Goal: Task Accomplishment & Management: Manage account settings

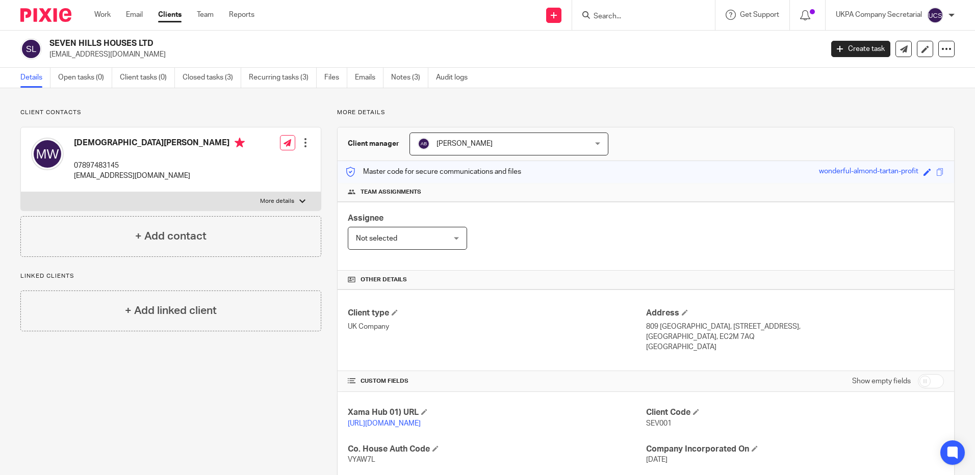
click at [619, 19] on input "Search" at bounding box center [639, 16] width 92 height 9
paste input "janna.dws@gmail.com"
type input "janna.dws@gmail.com"
click at [695, 10] on button "reset" at bounding box center [696, 14] width 10 height 10
click at [633, 19] on input "Search" at bounding box center [639, 16] width 92 height 9
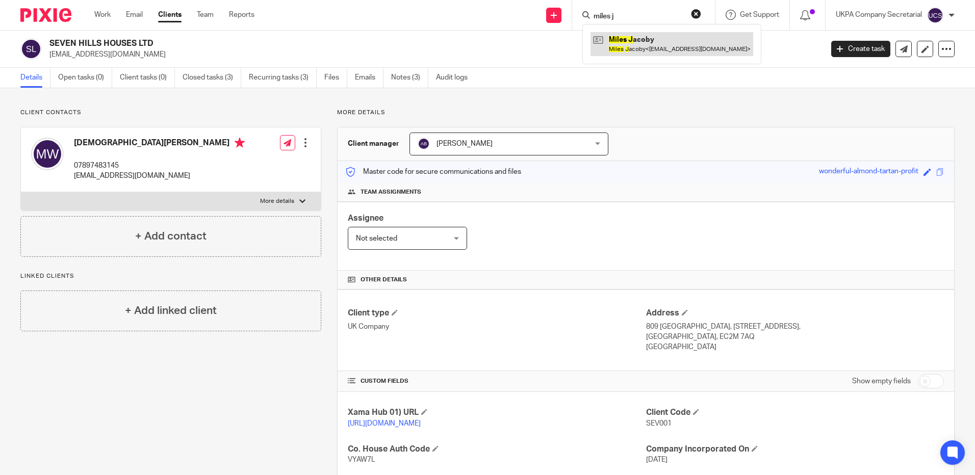
type input "miles j"
click at [627, 46] on link at bounding box center [672, 43] width 163 height 23
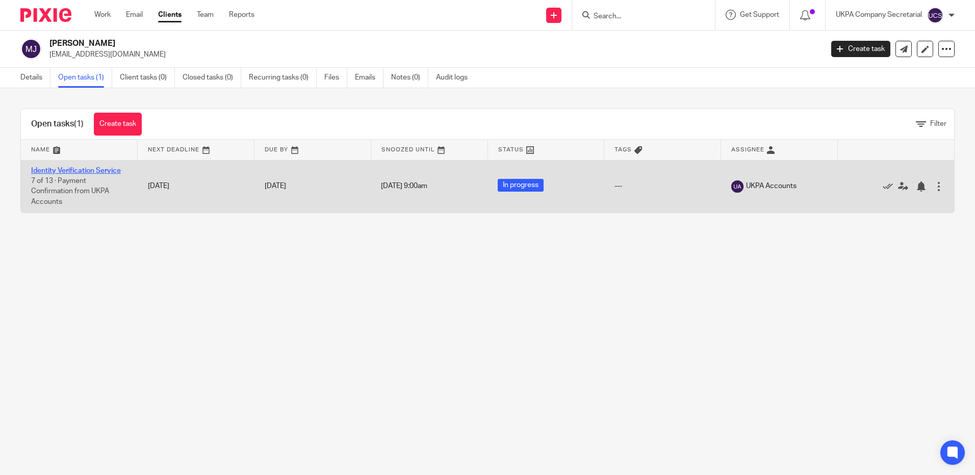
click at [64, 168] on link "Identity Verification Service" at bounding box center [76, 170] width 90 height 7
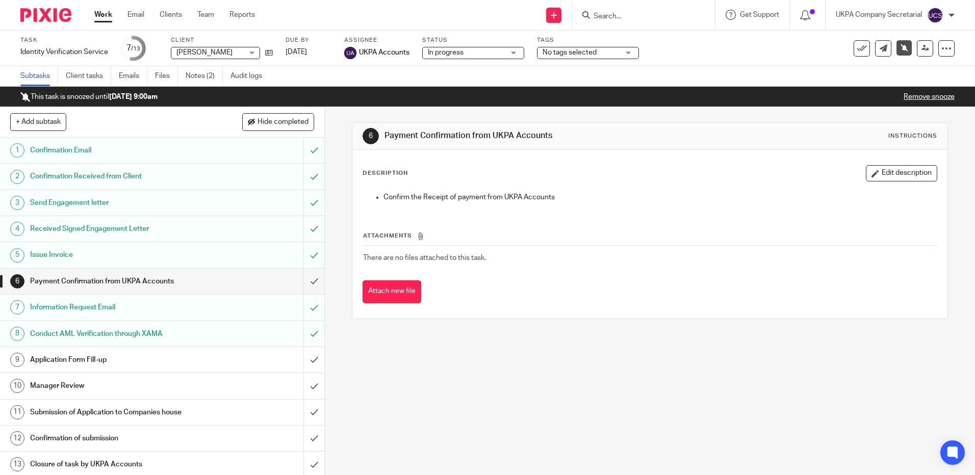
click at [639, 20] on input "Search" at bounding box center [639, 16] width 92 height 9
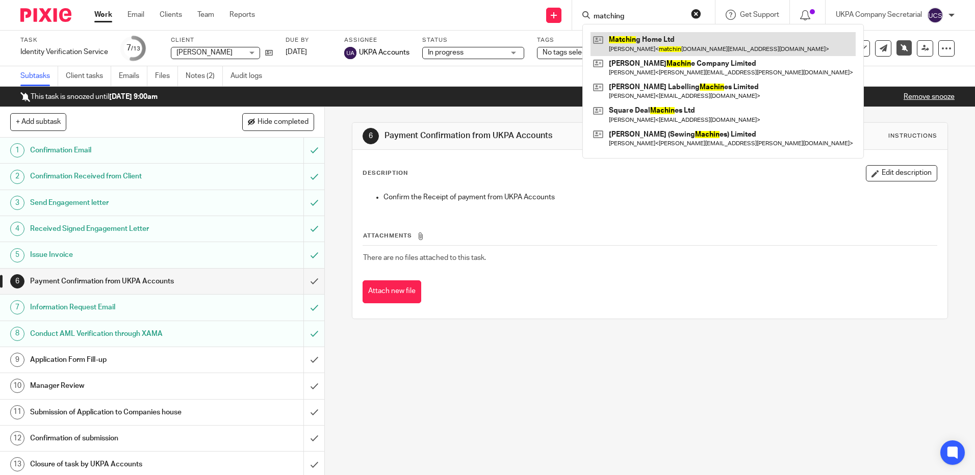
type input "matching"
click at [647, 42] on link at bounding box center [723, 43] width 265 height 23
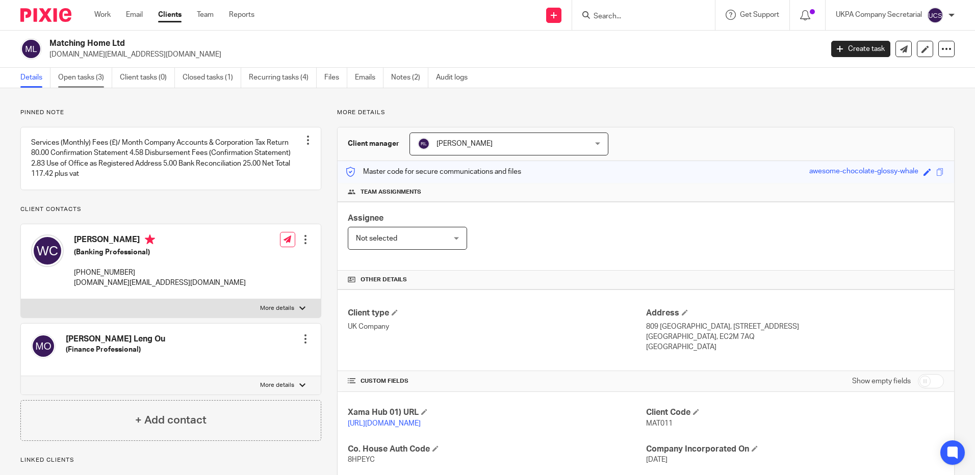
click at [75, 77] on link "Open tasks (3)" at bounding box center [85, 78] width 54 height 20
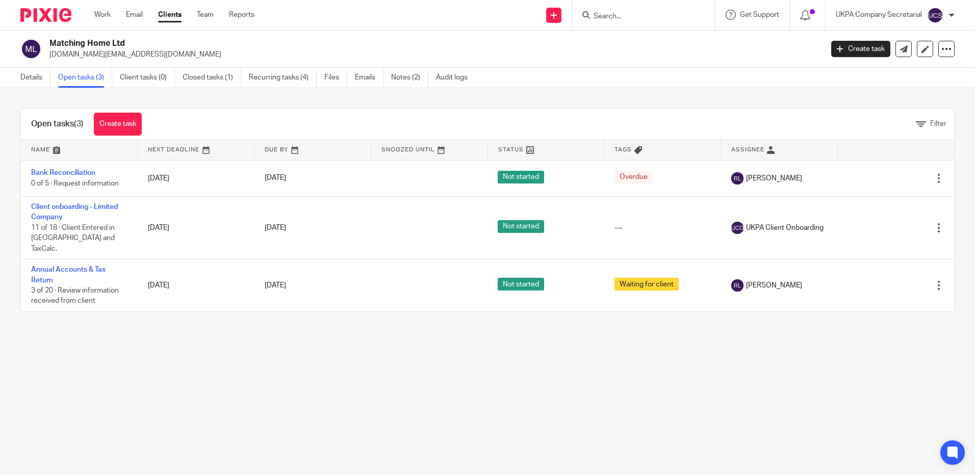
click at [629, 15] on input "Search" at bounding box center [639, 16] width 92 height 9
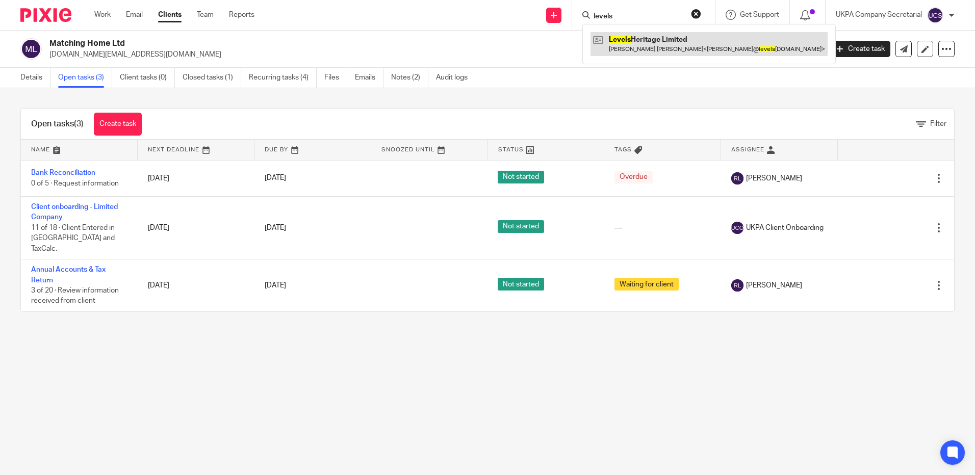
type input "levels"
click at [667, 47] on link at bounding box center [709, 43] width 237 height 23
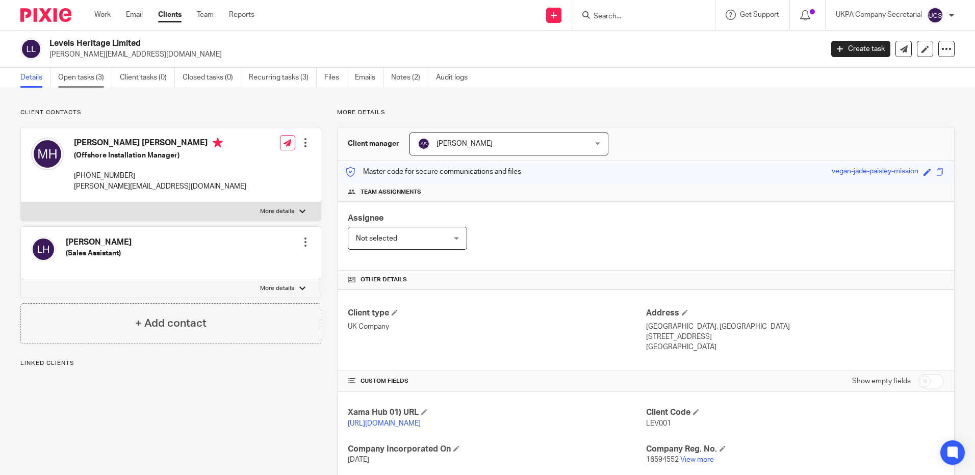
click at [75, 78] on link "Open tasks (3)" at bounding box center [85, 78] width 54 height 20
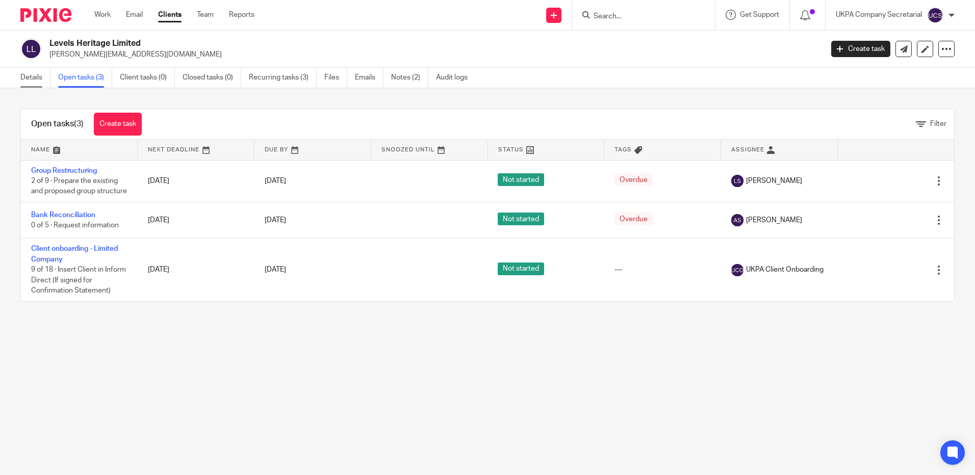
click at [30, 80] on link "Details" at bounding box center [35, 78] width 30 height 20
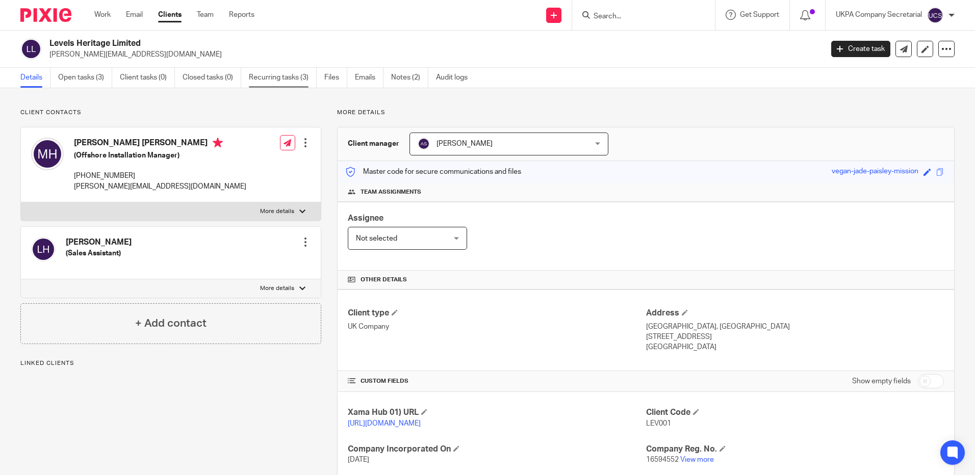
click at [273, 77] on link "Recurring tasks (3)" at bounding box center [283, 78] width 68 height 20
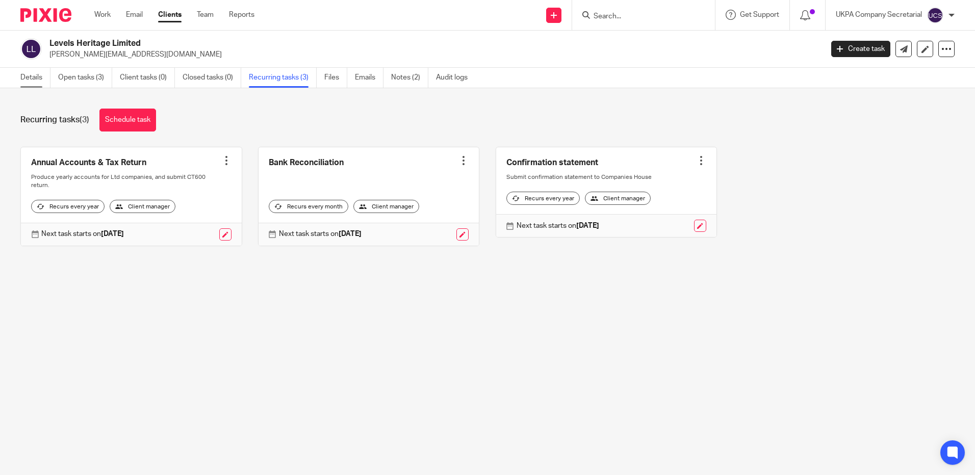
click at [25, 75] on link "Details" at bounding box center [35, 78] width 30 height 20
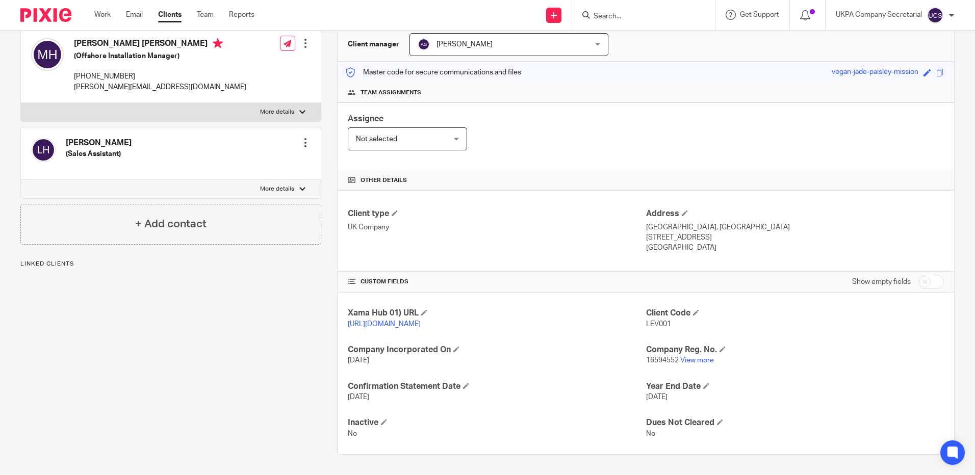
scroll to position [110, 0]
click at [689, 359] on link "View more" at bounding box center [697, 360] width 34 height 7
click at [627, 16] on input "Search" at bounding box center [639, 16] width 92 height 9
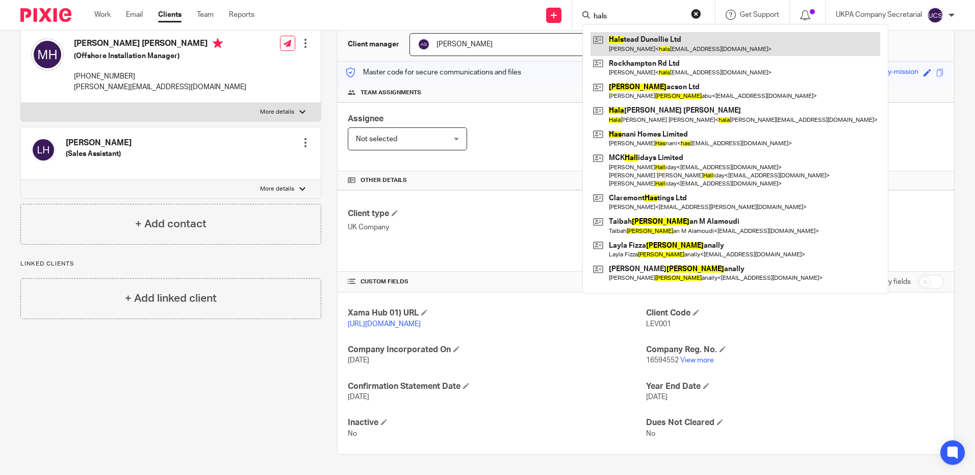
type input "hals"
click at [674, 39] on link at bounding box center [736, 43] width 290 height 23
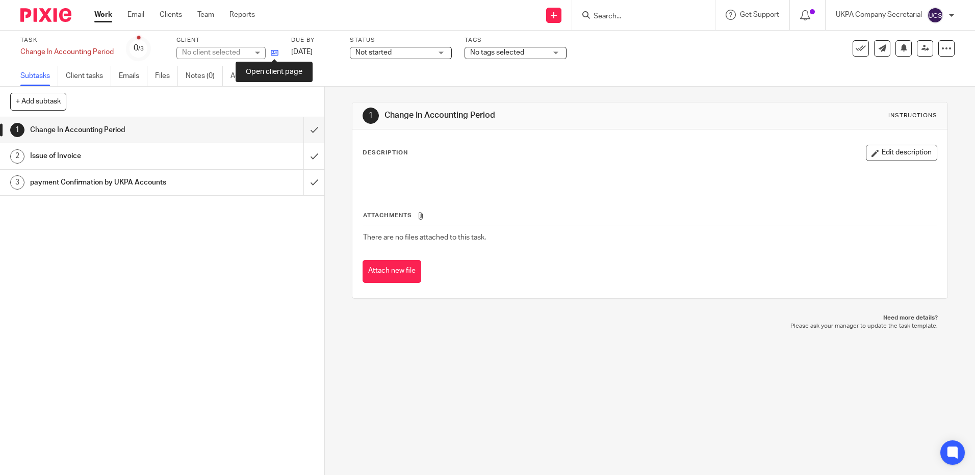
click at [274, 53] on icon at bounding box center [275, 53] width 8 height 8
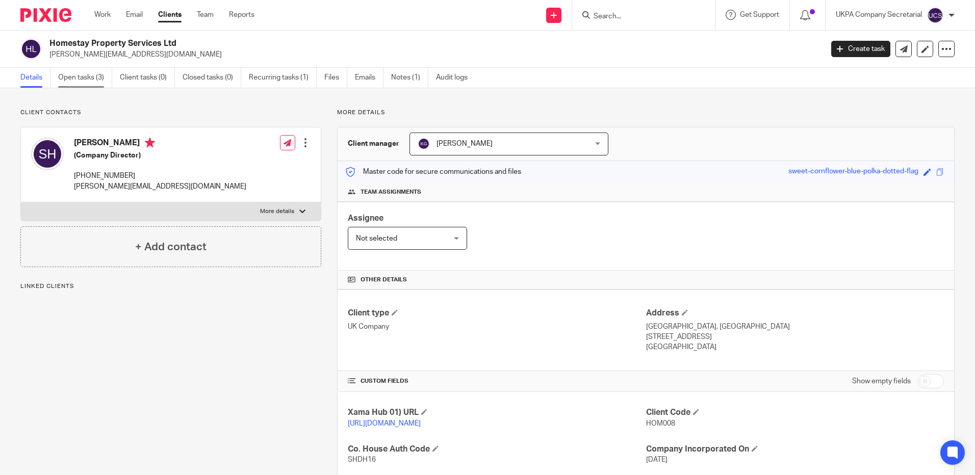
click at [86, 77] on link "Open tasks (3)" at bounding box center [85, 78] width 54 height 20
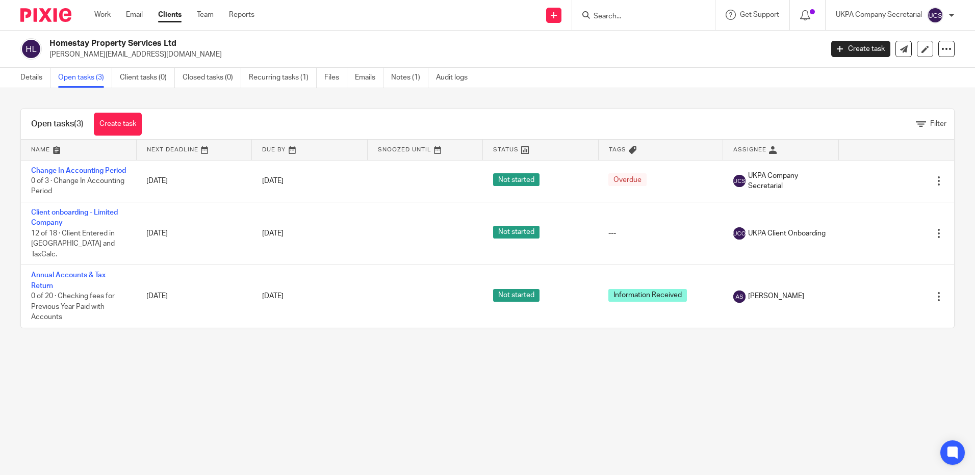
drag, startPoint x: 856, startPoint y: 333, endPoint x: 865, endPoint y: 448, distance: 115.7
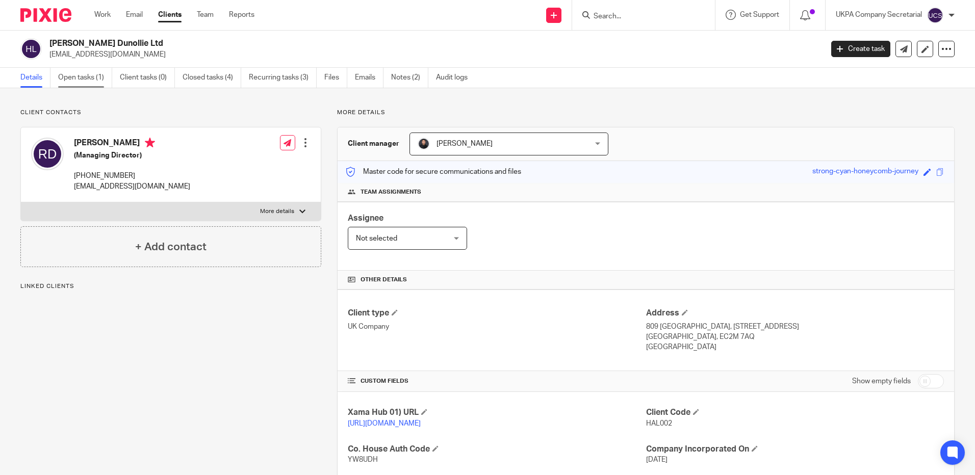
click at [78, 80] on link "Open tasks (1)" at bounding box center [85, 78] width 54 height 20
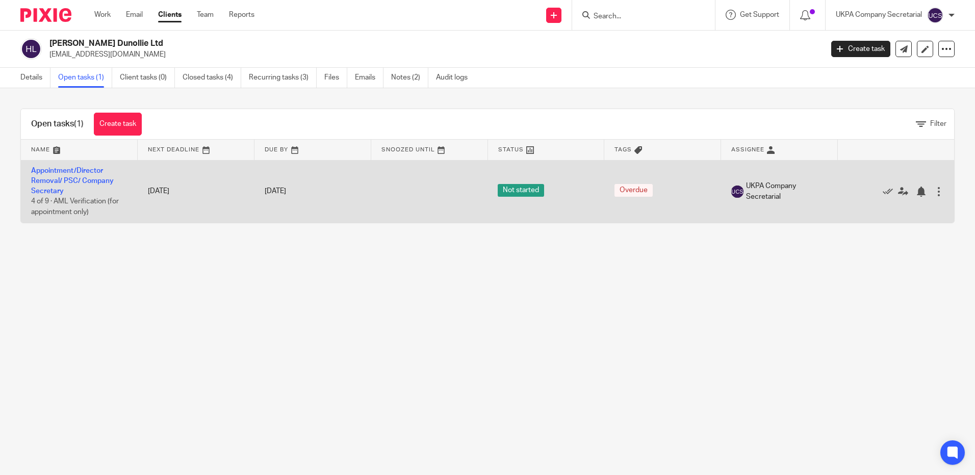
click at [64, 176] on td "Appointment/Director Removal/ PSC/ Company Secretary 4 of 9 · AML Verification …" at bounding box center [79, 191] width 117 height 63
click at [58, 178] on link "Appointment/Director Removal/ PSC/ Company Secretary" at bounding box center [72, 181] width 83 height 28
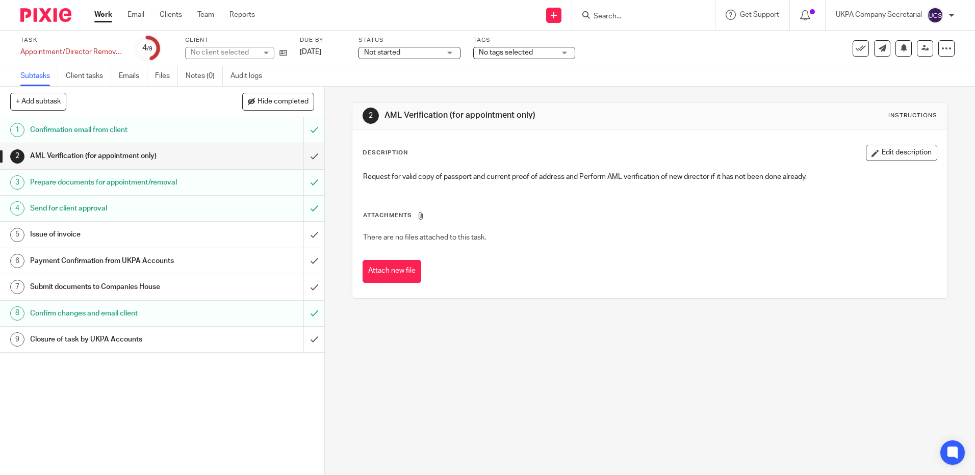
click at [406, 48] on span "Not started" at bounding box center [402, 52] width 77 height 11
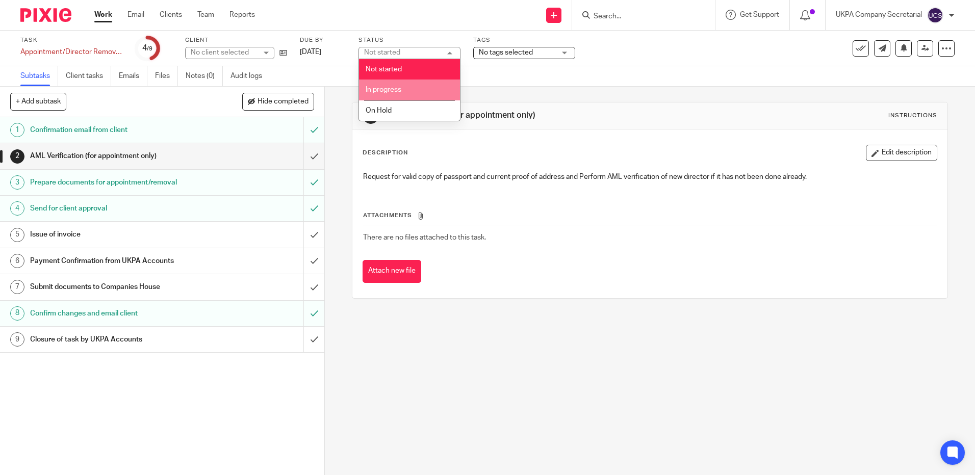
click at [407, 87] on li "In progress" at bounding box center [409, 90] width 101 height 21
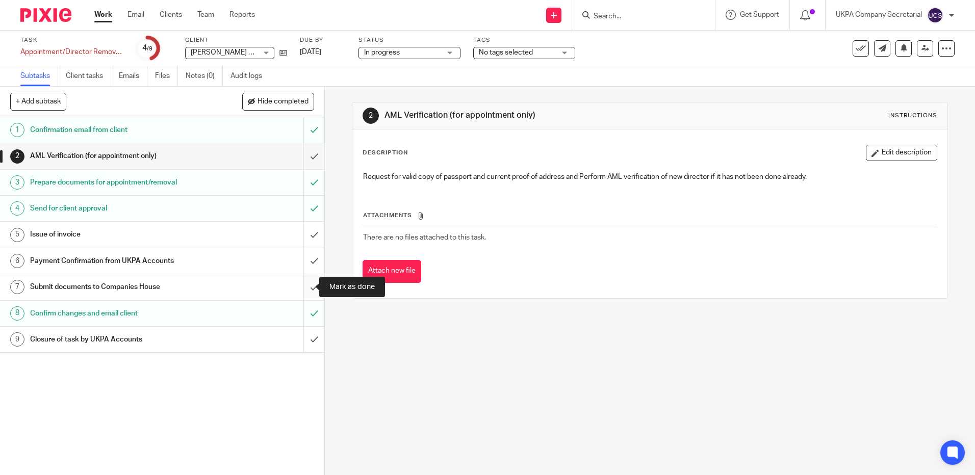
click at [307, 288] on input "submit" at bounding box center [162, 287] width 324 height 26
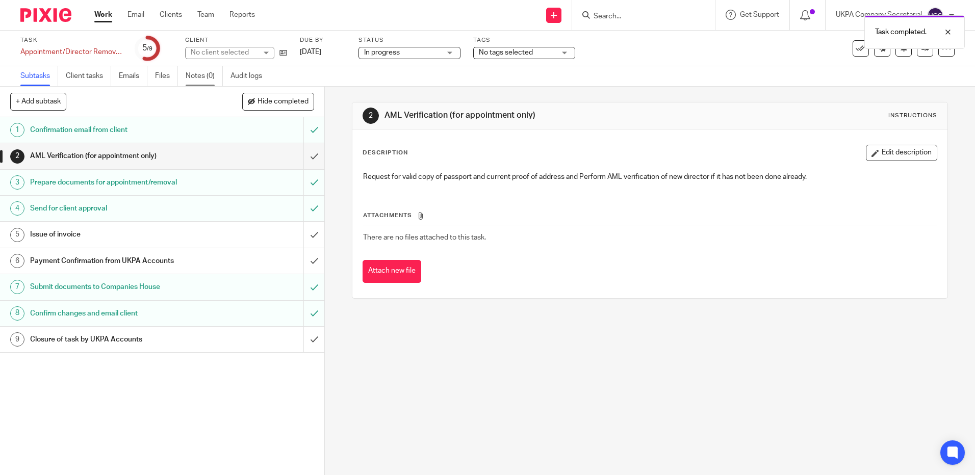
click at [200, 75] on link "Notes (0)" at bounding box center [204, 76] width 37 height 20
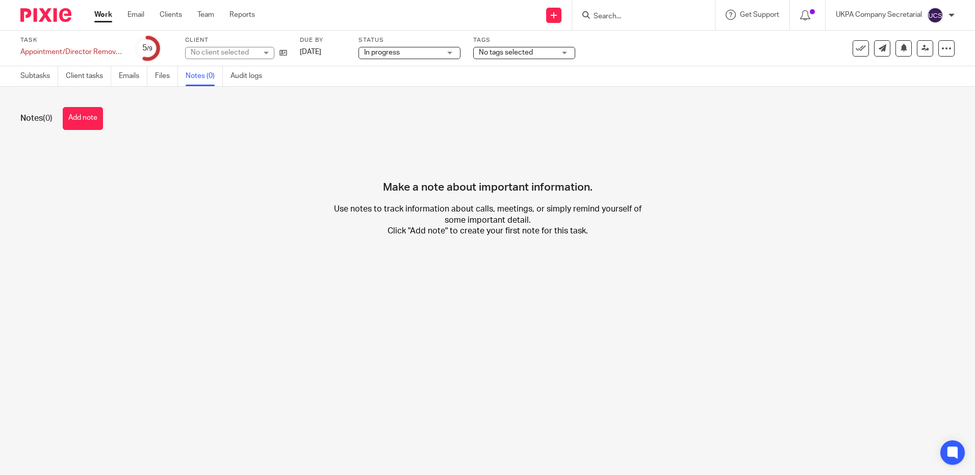
click at [90, 123] on button "Add note" at bounding box center [83, 118] width 40 height 23
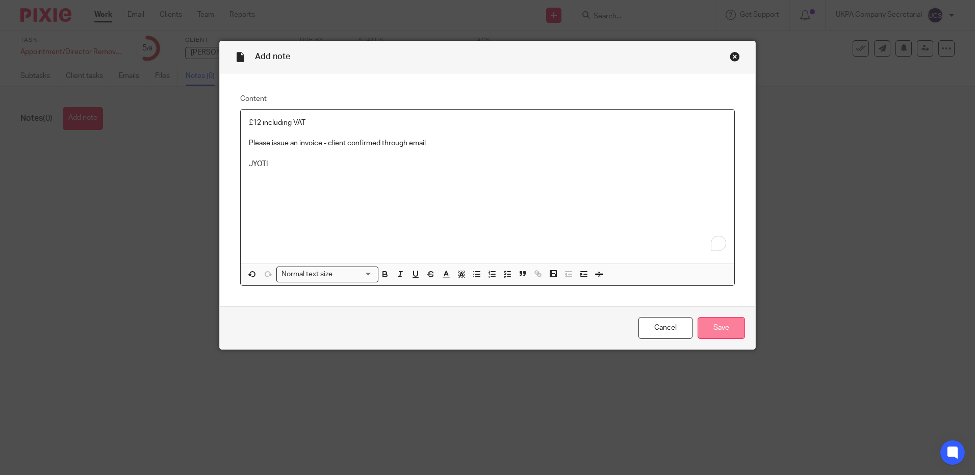
click at [718, 330] on input "Save" at bounding box center [721, 328] width 47 height 22
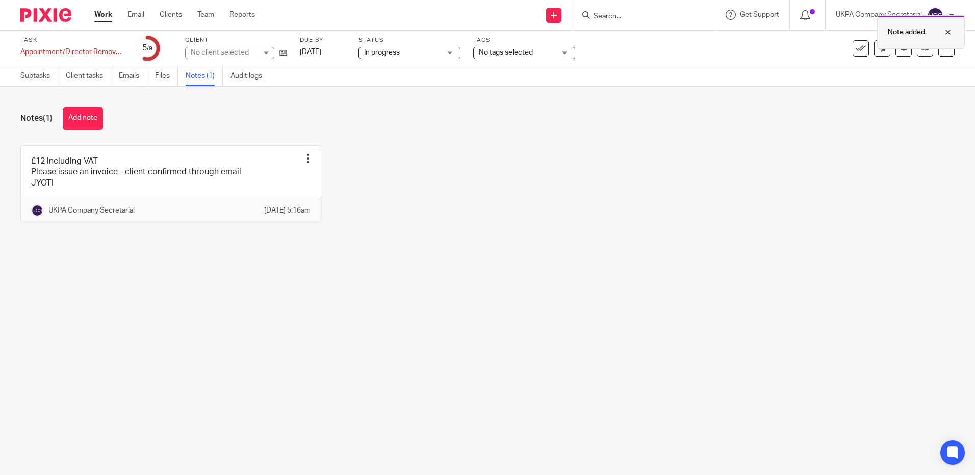
click at [952, 32] on div at bounding box center [941, 32] width 28 height 12
click at [922, 50] on icon at bounding box center [926, 48] width 8 height 8
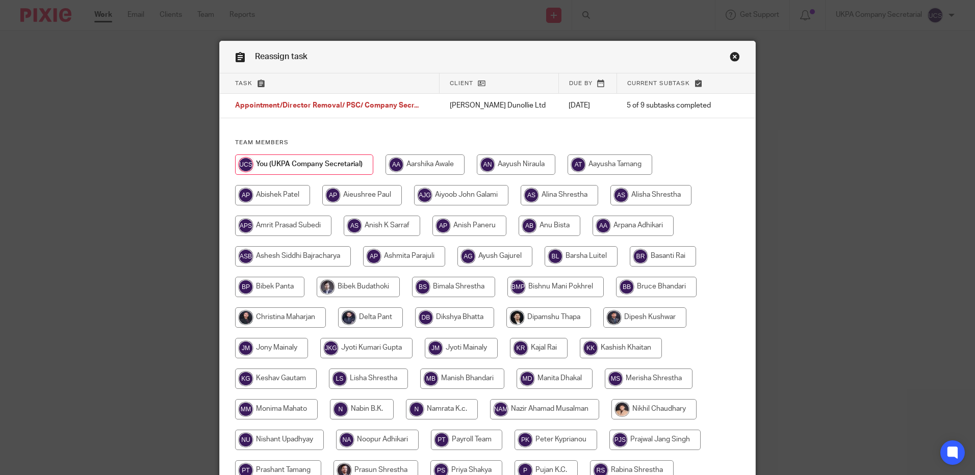
scroll to position [284, 0]
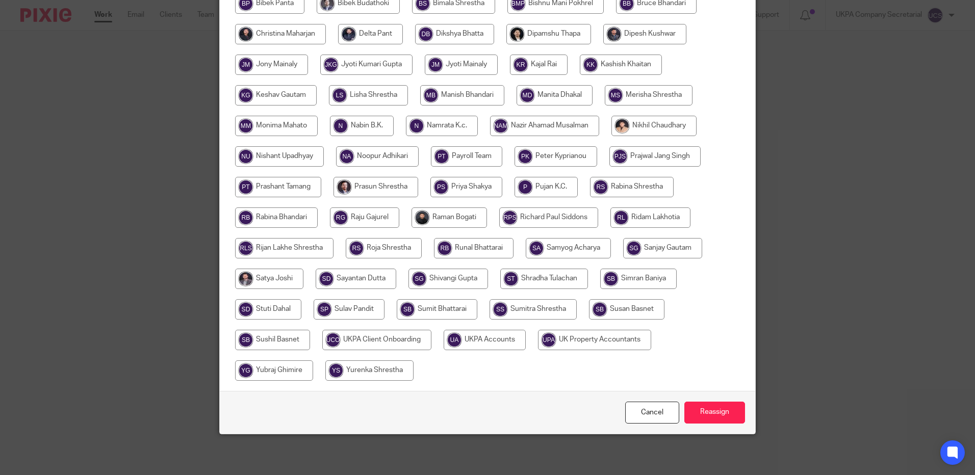
drag, startPoint x: 495, startPoint y: 343, endPoint x: 499, endPoint y: 351, distance: 9.1
click at [496, 346] on input "radio" at bounding box center [485, 340] width 82 height 20
radio input "true"
drag, startPoint x: 709, startPoint y: 416, endPoint x: 500, endPoint y: 402, distance: 209.1
click at [709, 415] on input "Reassign" at bounding box center [715, 413] width 61 height 22
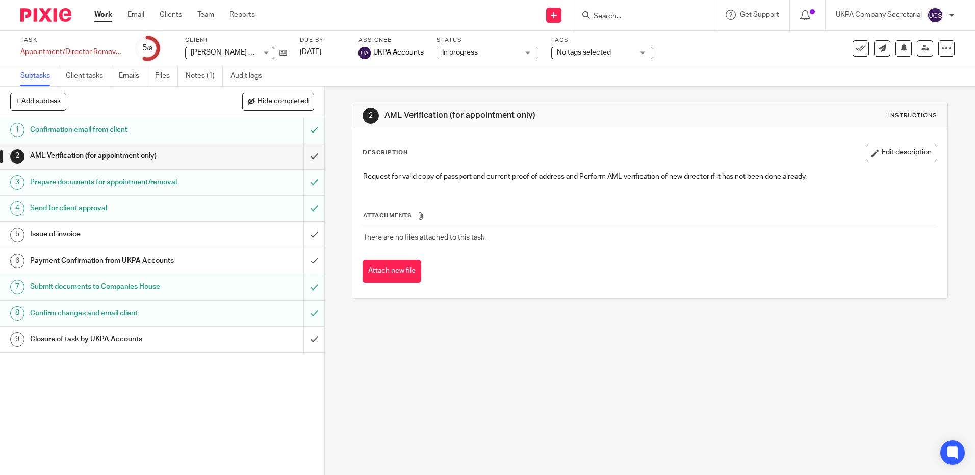
click at [606, 18] on input "Search" at bounding box center [639, 16] width 92 height 9
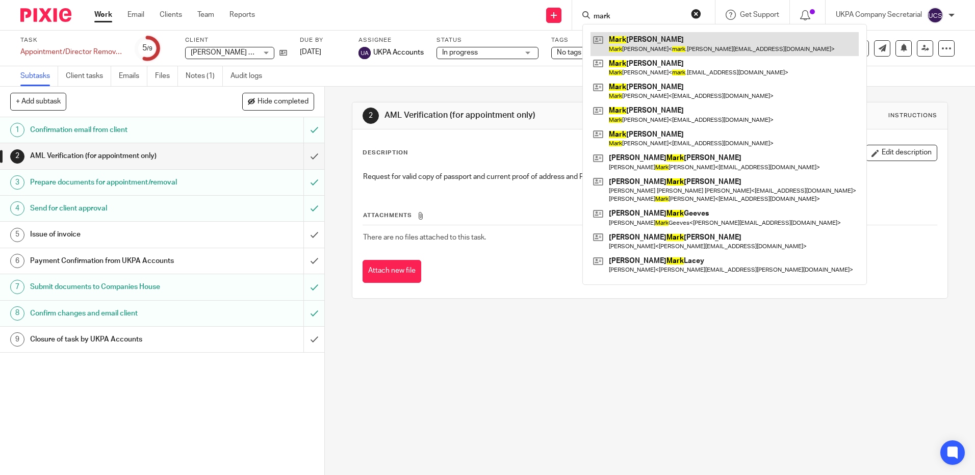
type input "mark"
click at [671, 48] on link at bounding box center [725, 43] width 268 height 23
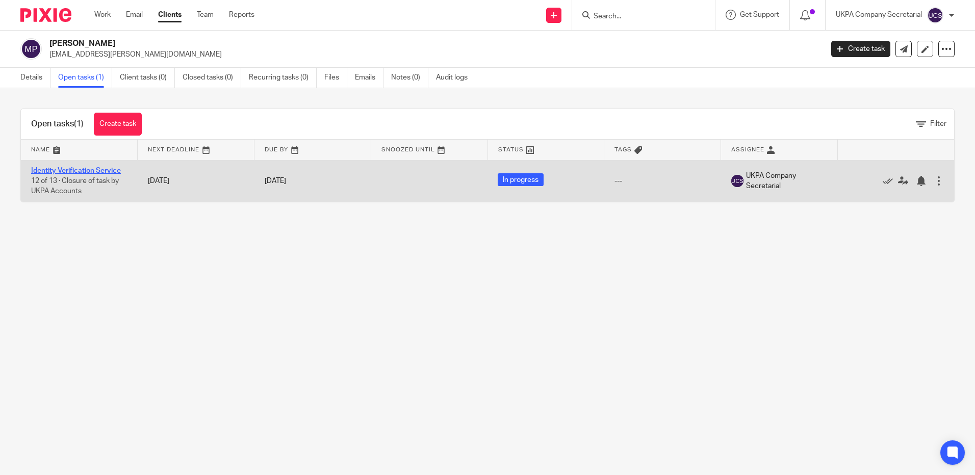
click at [84, 170] on link "Identity Verification Service" at bounding box center [76, 170] width 90 height 7
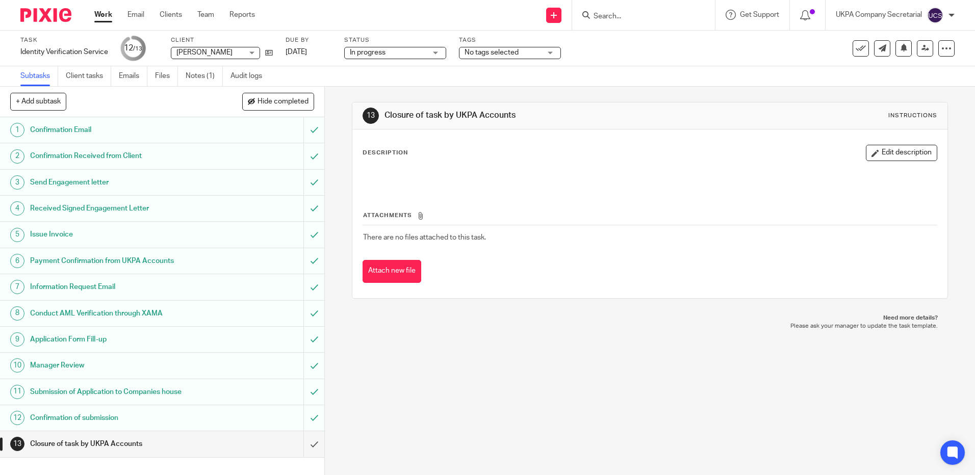
click at [627, 19] on input "Search" at bounding box center [639, 16] width 92 height 9
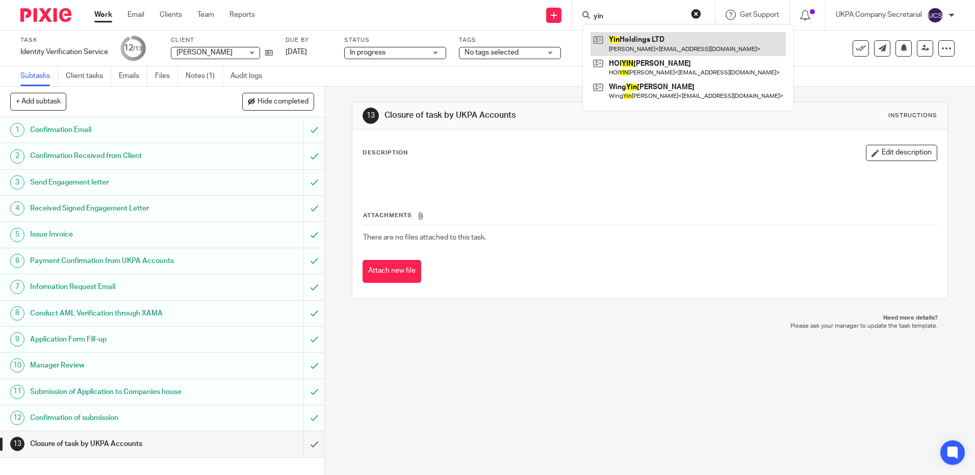
type input "yin"
click at [634, 43] on link at bounding box center [688, 43] width 195 height 23
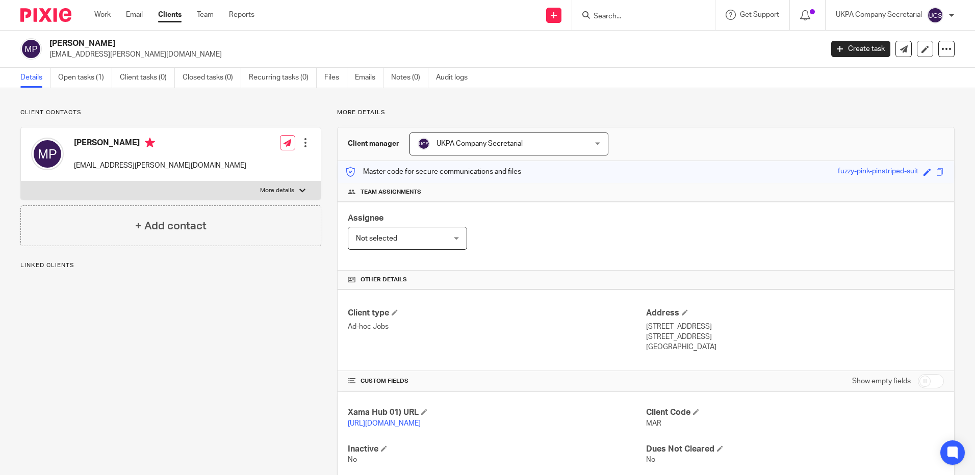
click at [158, 50] on p "[EMAIL_ADDRESS][PERSON_NAME][DOMAIN_NAME]" at bounding box center [432, 54] width 767 height 10
click at [593, 317] on h4 "Client type" at bounding box center [497, 313] width 298 height 11
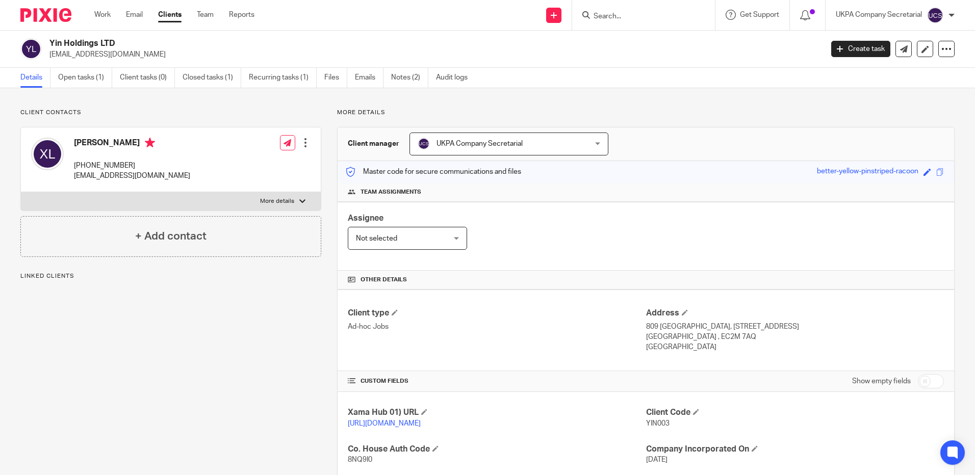
drag, startPoint x: 0, startPoint y: 0, endPoint x: 162, endPoint y: 57, distance: 171.8
click at [162, 57] on p "chunyiulo1993@gmail.com" at bounding box center [432, 54] width 767 height 10
copy p "chunyiulo1993@gmail.com"
click at [533, 315] on h4 "Client type" at bounding box center [497, 313] width 298 height 11
click at [616, 19] on input "Search" at bounding box center [639, 16] width 92 height 9
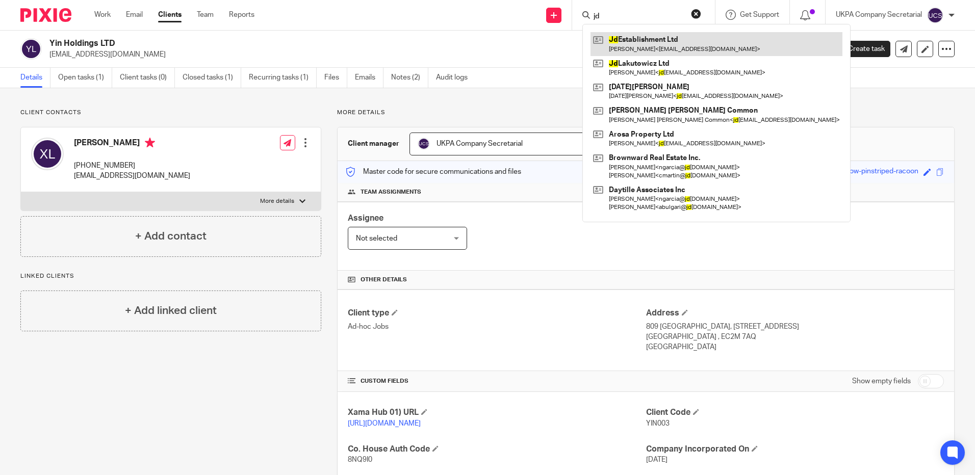
type input "jd"
click at [639, 43] on link at bounding box center [717, 43] width 252 height 23
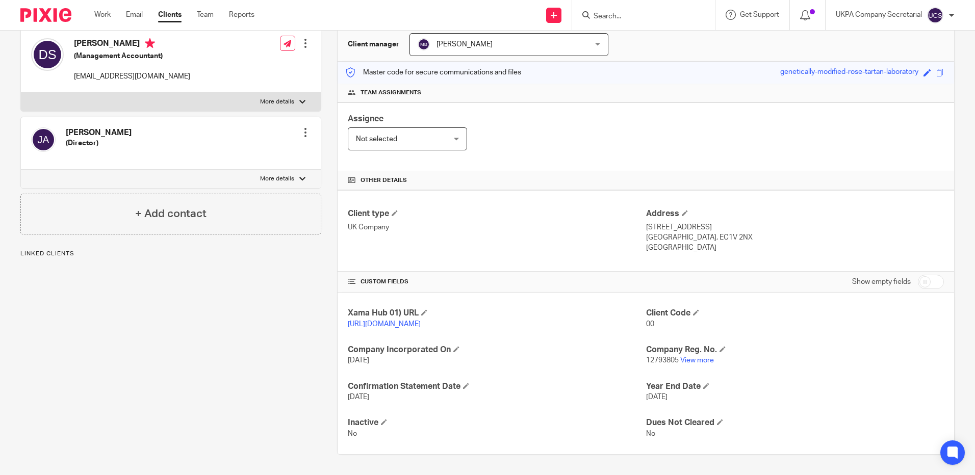
scroll to position [110, 0]
click at [688, 360] on link "View more" at bounding box center [697, 360] width 34 height 7
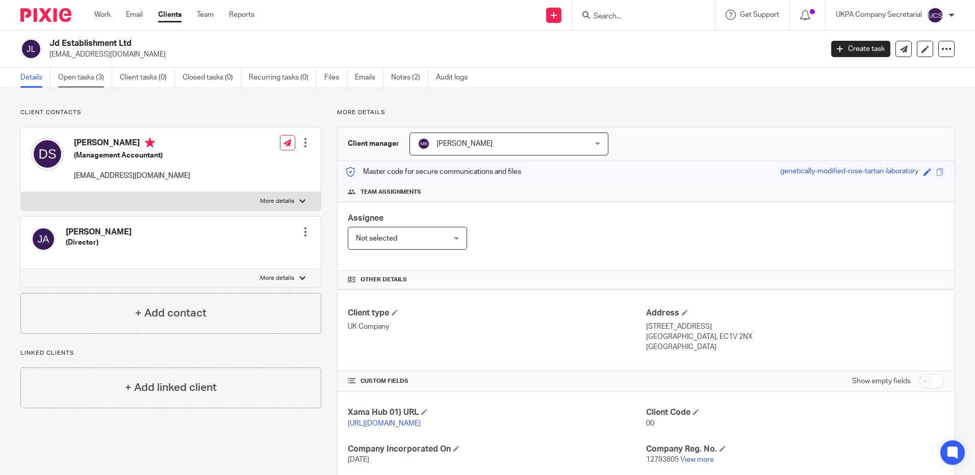
click at [78, 78] on link "Open tasks (3)" at bounding box center [85, 78] width 54 height 20
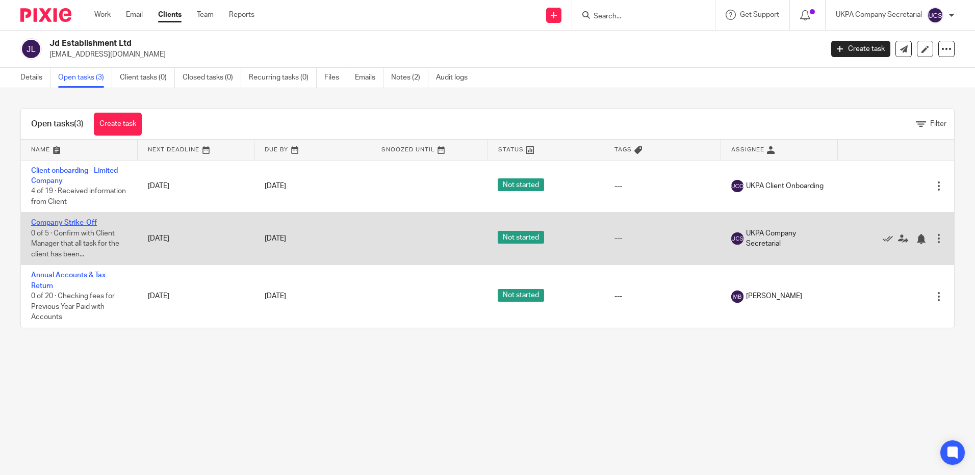
click at [77, 221] on link "Company Strike-Off" at bounding box center [64, 222] width 66 height 7
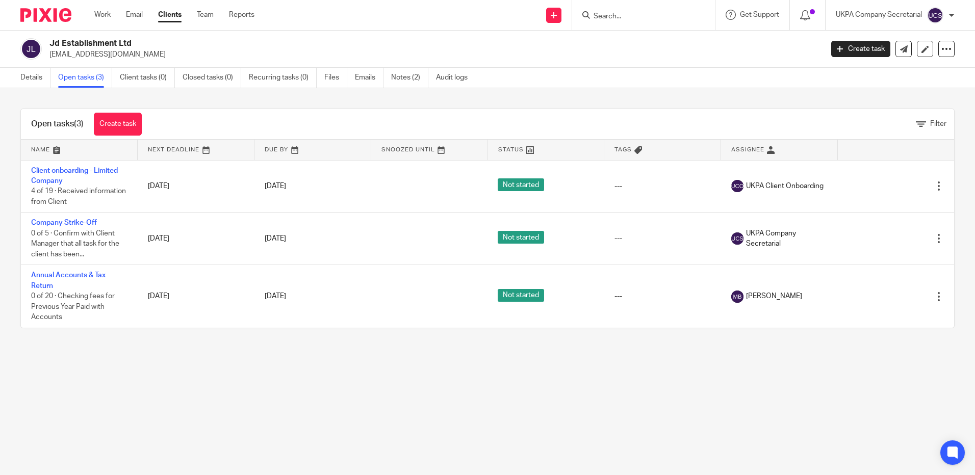
click at [631, 16] on input "Search" at bounding box center [639, 16] width 92 height 9
paste input "mwaseem1970@hotmail.co.uk"
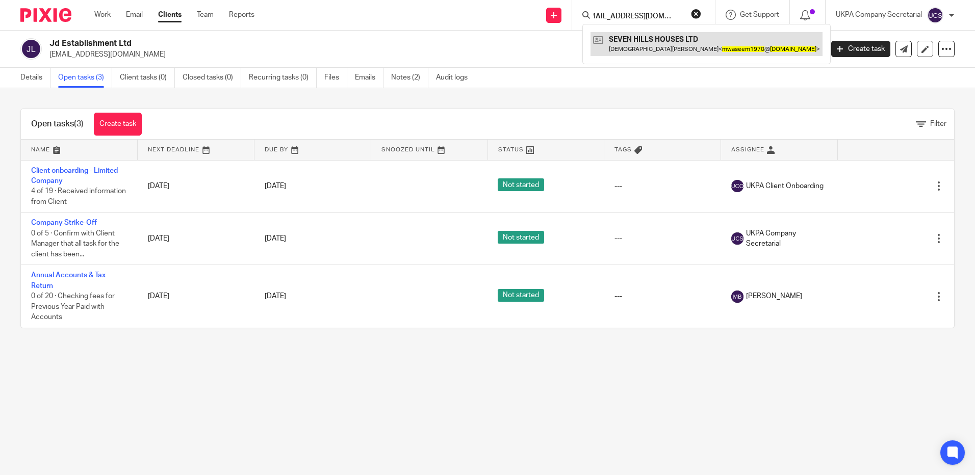
type input "[EMAIL_ADDRESS][DOMAIN_NAME]"
click at [646, 36] on link at bounding box center [707, 43] width 232 height 23
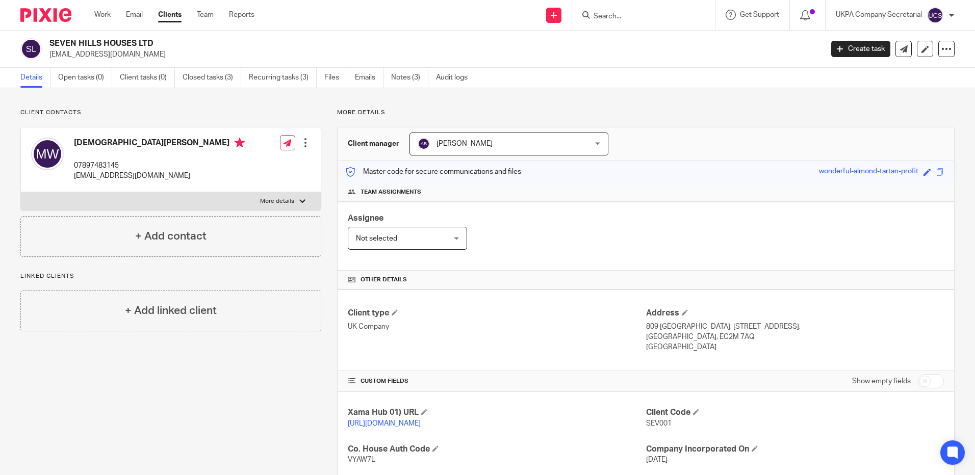
click at [610, 16] on input "Search" at bounding box center [639, 16] width 92 height 9
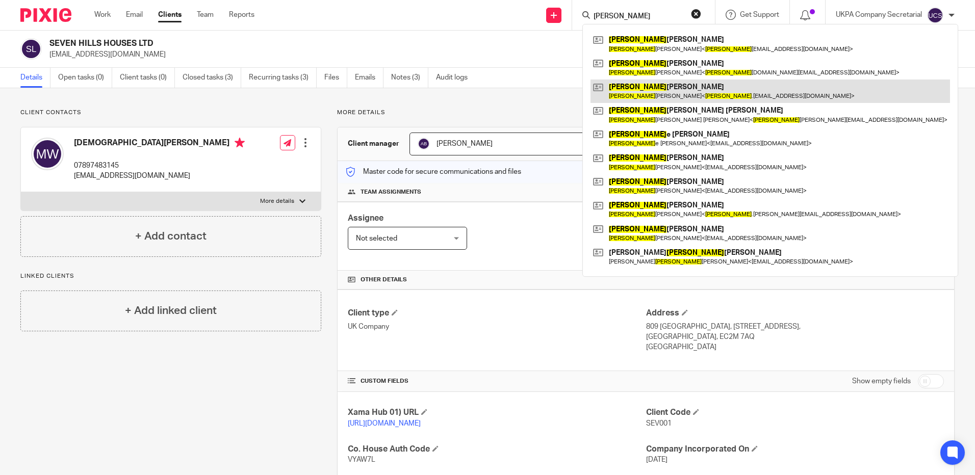
type input "[PERSON_NAME]"
click at [674, 87] on link at bounding box center [771, 91] width 360 height 23
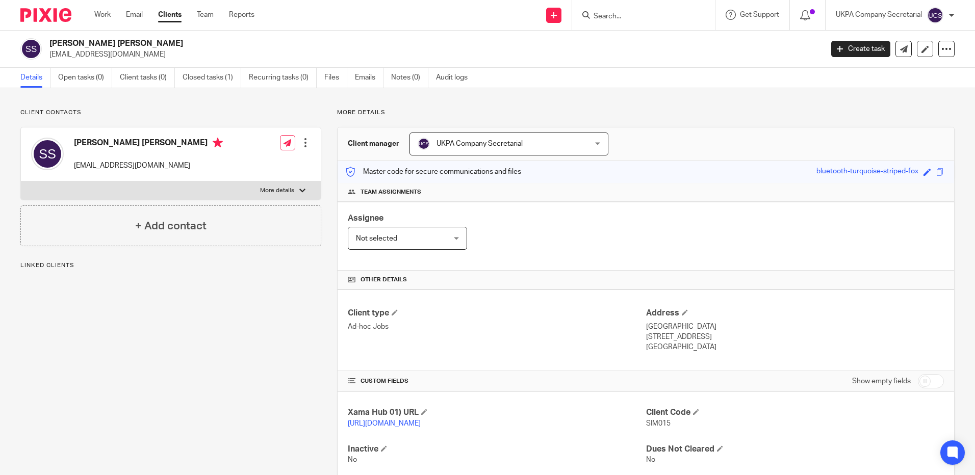
scroll to position [37, 0]
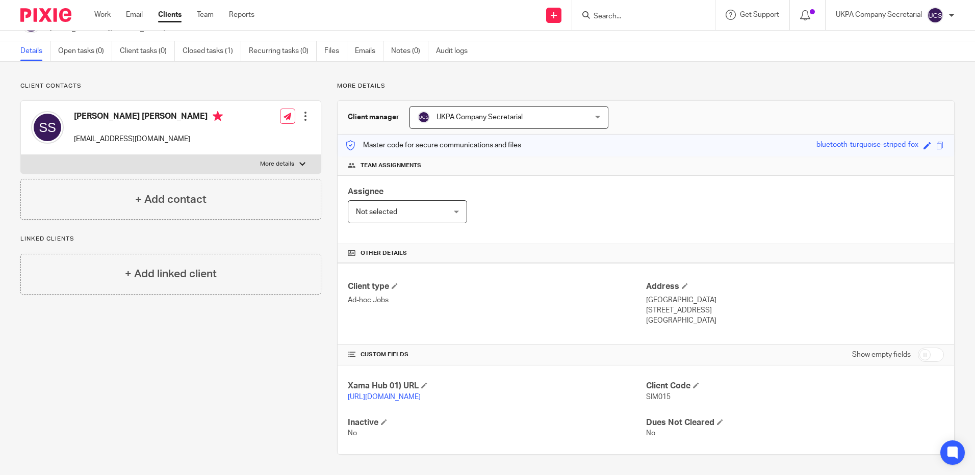
click at [623, 16] on input "Search" at bounding box center [639, 16] width 92 height 9
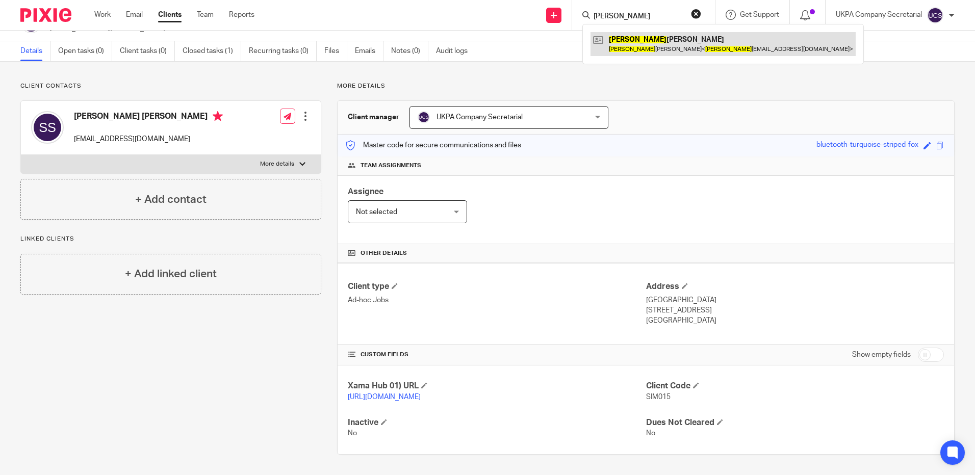
type input "yatin"
click at [640, 36] on link at bounding box center [723, 43] width 265 height 23
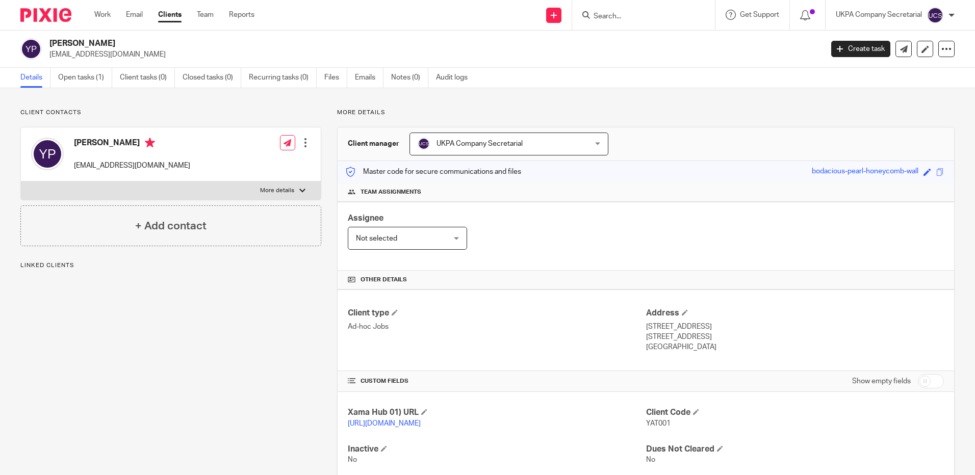
scroll to position [37, 0]
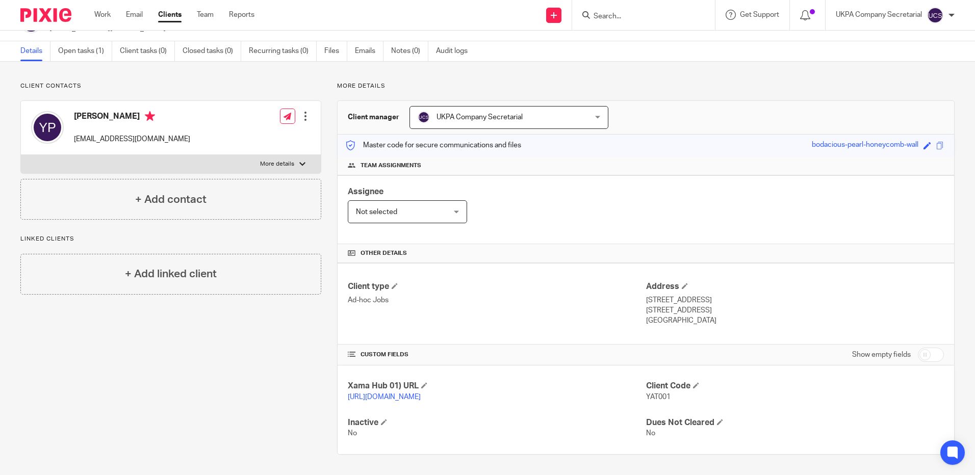
click at [537, 229] on div "Assignee Not selected Not selected Not selected [PERSON_NAME] [PERSON_NAME] [PE…" at bounding box center [646, 209] width 617 height 69
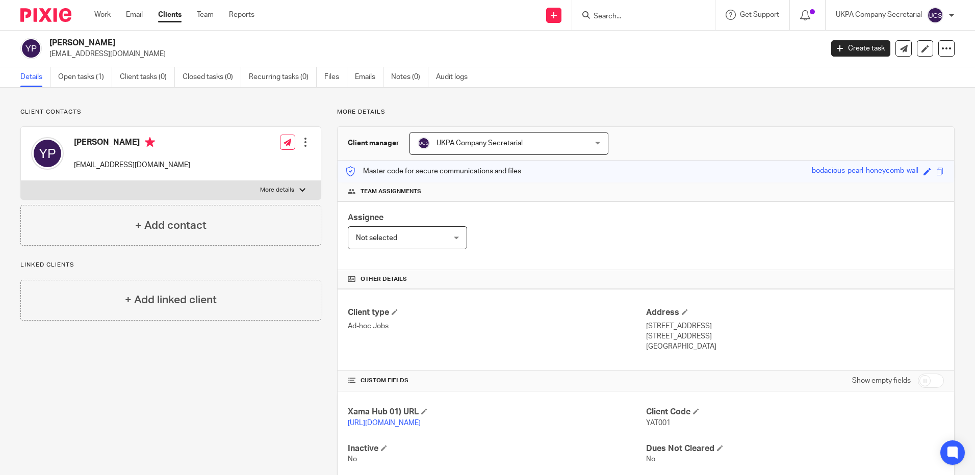
scroll to position [0, 0]
click at [634, 18] on input "Search" at bounding box center [639, 16] width 92 height 9
paste input "mwaseem1970@hotmail.co.uk"
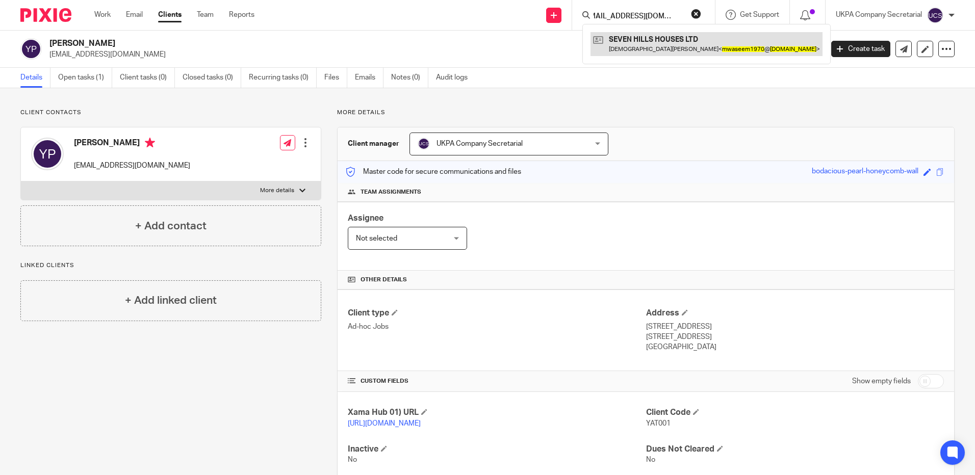
type input "mwaseem1970@hotmail.co.uk"
click at [646, 47] on link at bounding box center [707, 43] width 232 height 23
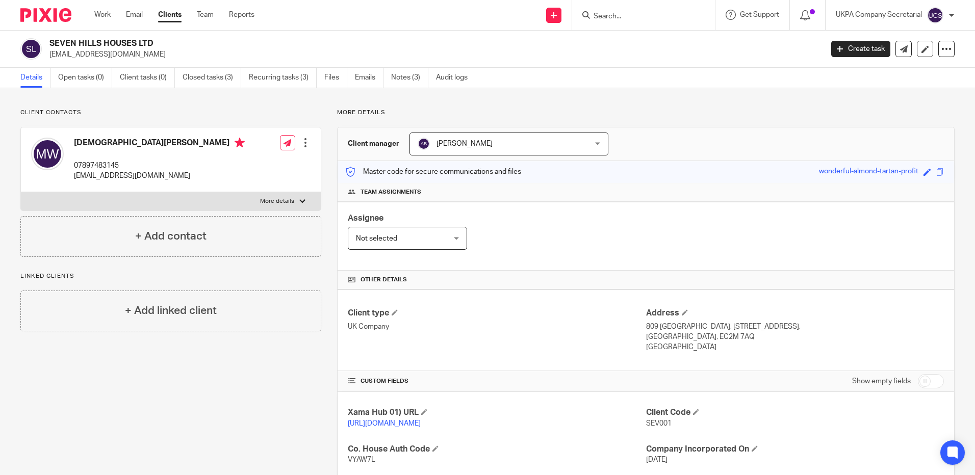
click at [638, 15] on input "Search" at bounding box center [639, 16] width 92 height 9
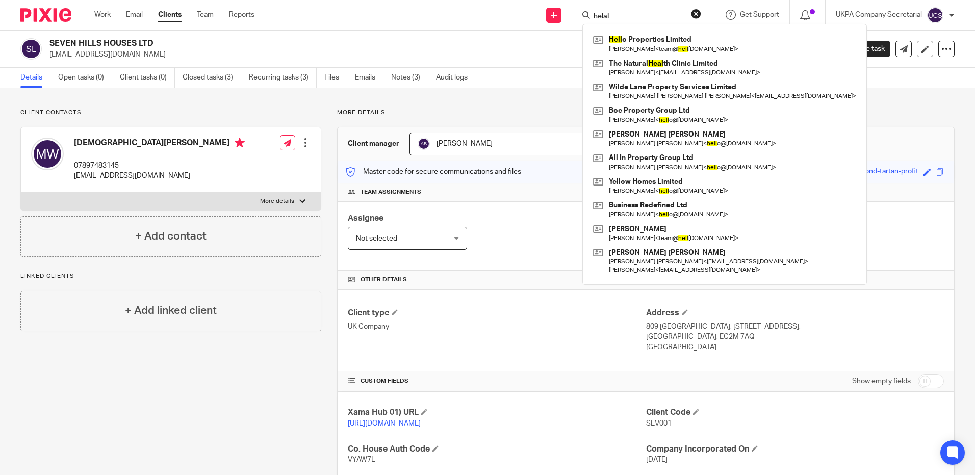
click at [631, 16] on input "helal" at bounding box center [639, 16] width 92 height 9
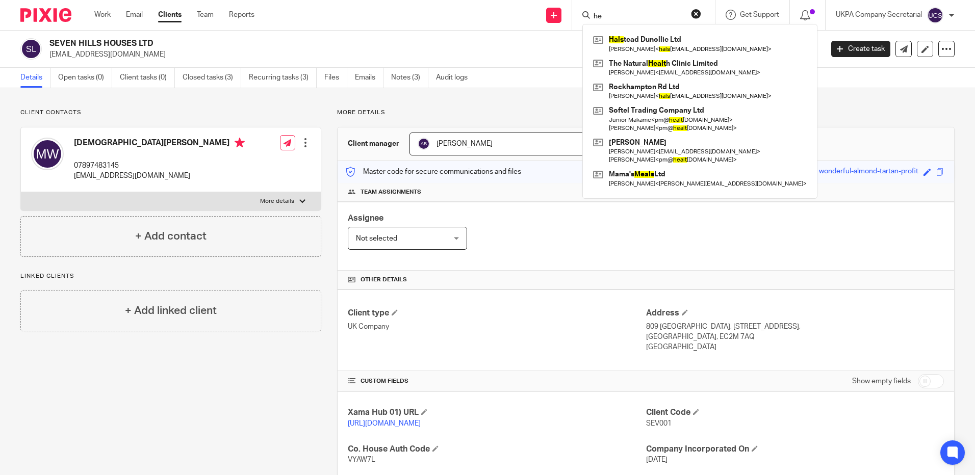
type input "h"
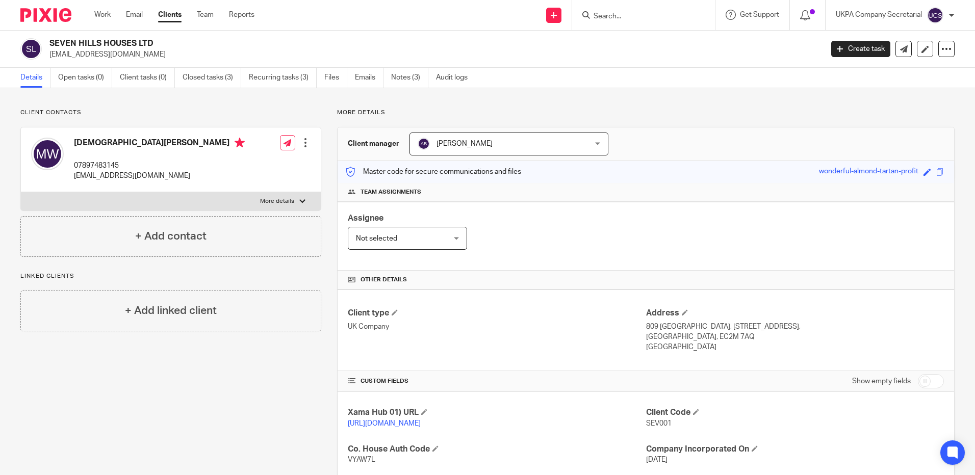
click at [651, 13] on input "Search" at bounding box center [639, 16] width 92 height 9
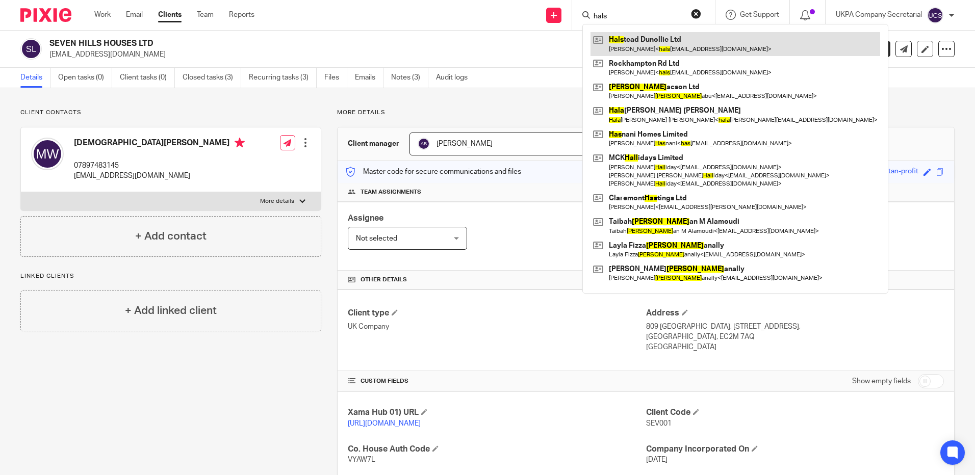
type input "hals"
click at [657, 42] on link at bounding box center [736, 43] width 290 height 23
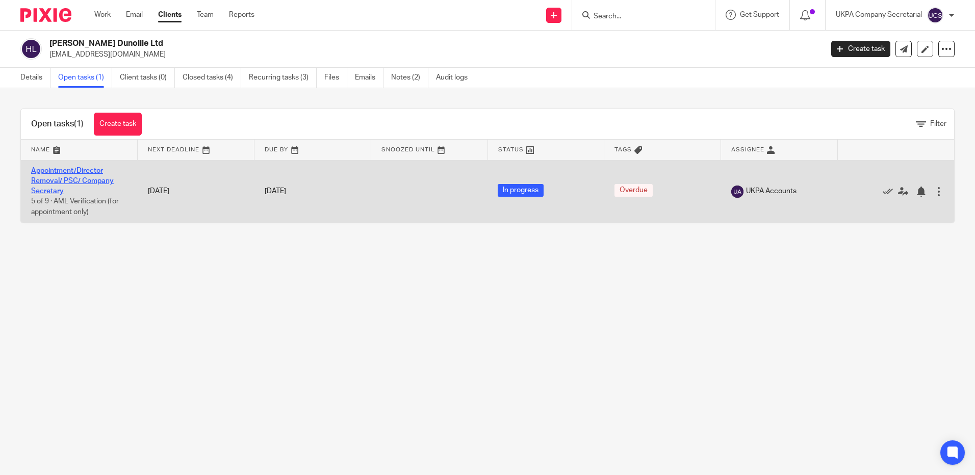
click at [60, 178] on link "Appointment/Director Removal/ PSC/ Company Secretary" at bounding box center [72, 181] width 83 height 28
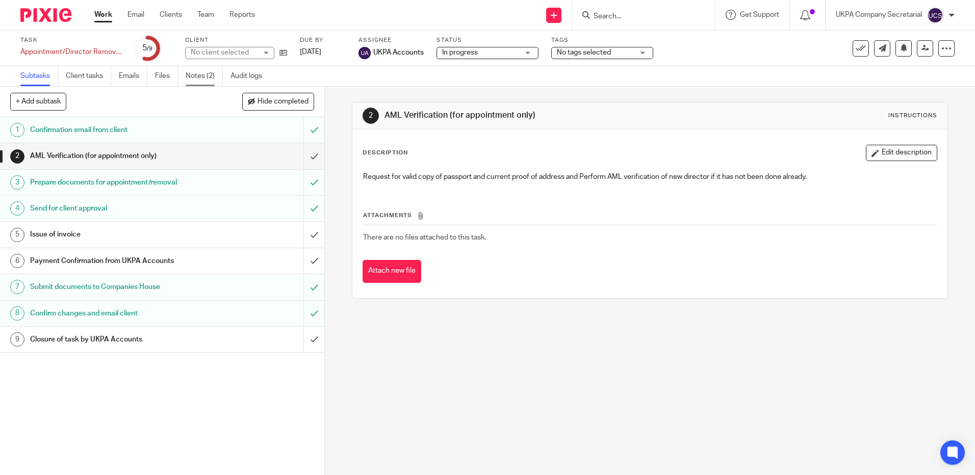
click at [202, 73] on link "Notes (2)" at bounding box center [204, 76] width 37 height 20
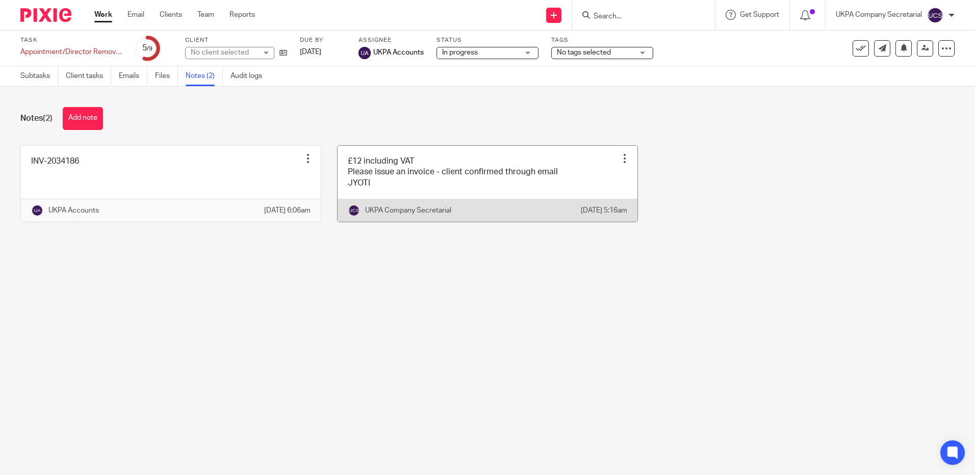
click at [453, 186] on link at bounding box center [488, 184] width 300 height 76
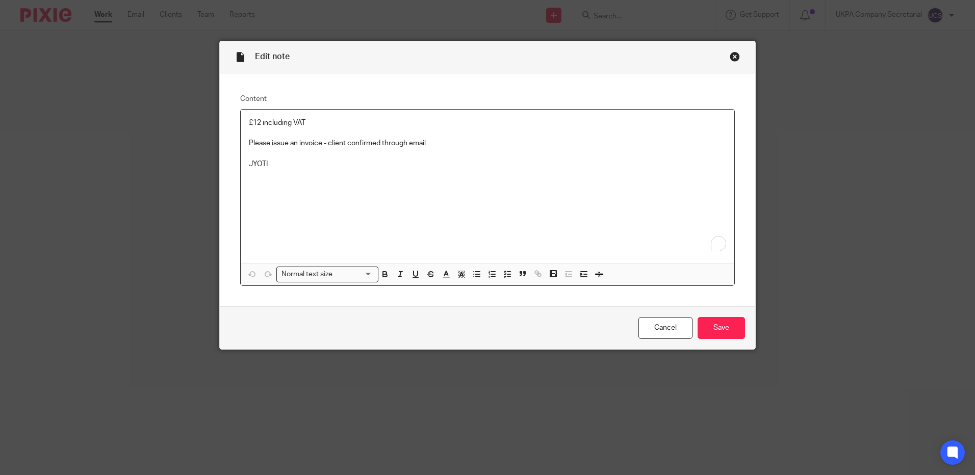
click at [432, 140] on p "Please issue an invoice - client confirmed through email" at bounding box center [487, 143] width 477 height 10
click at [713, 336] on input "Save" at bounding box center [721, 328] width 47 height 22
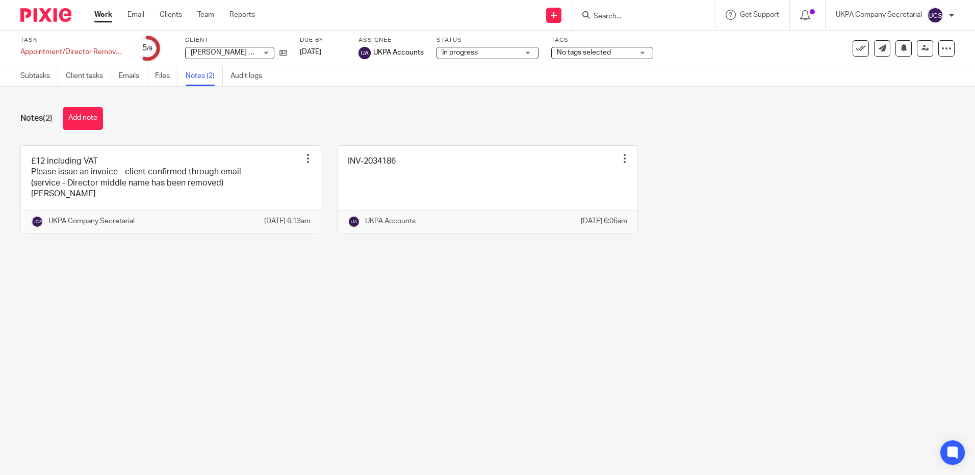
click at [629, 18] on input "Search" at bounding box center [639, 16] width 92 height 9
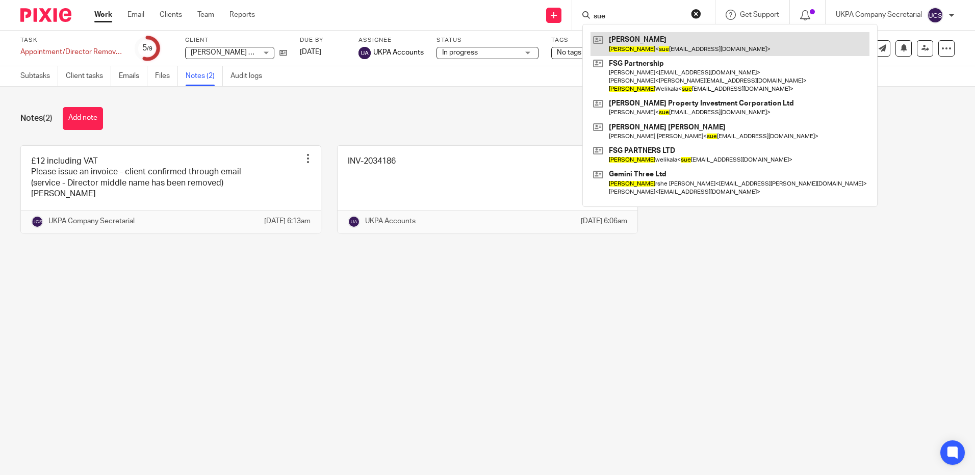
type input "sue"
click at [647, 44] on link at bounding box center [730, 43] width 279 height 23
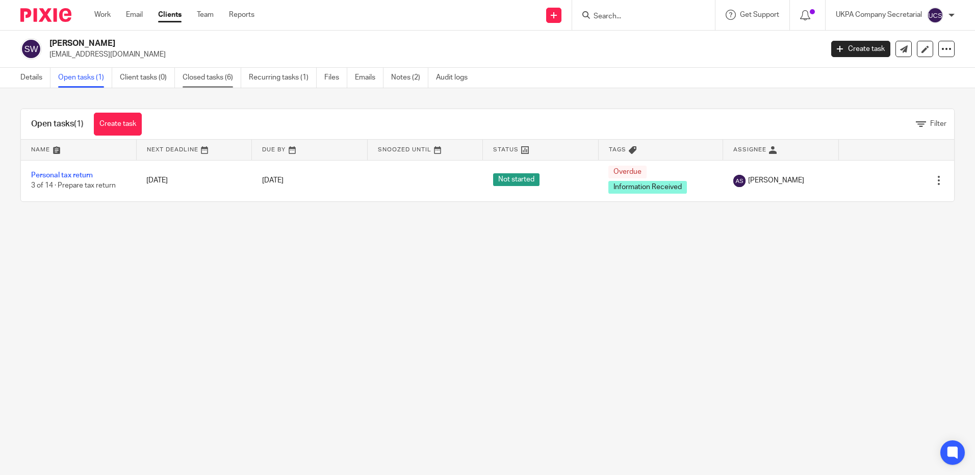
click at [215, 71] on link "Closed tasks (6)" at bounding box center [212, 78] width 59 height 20
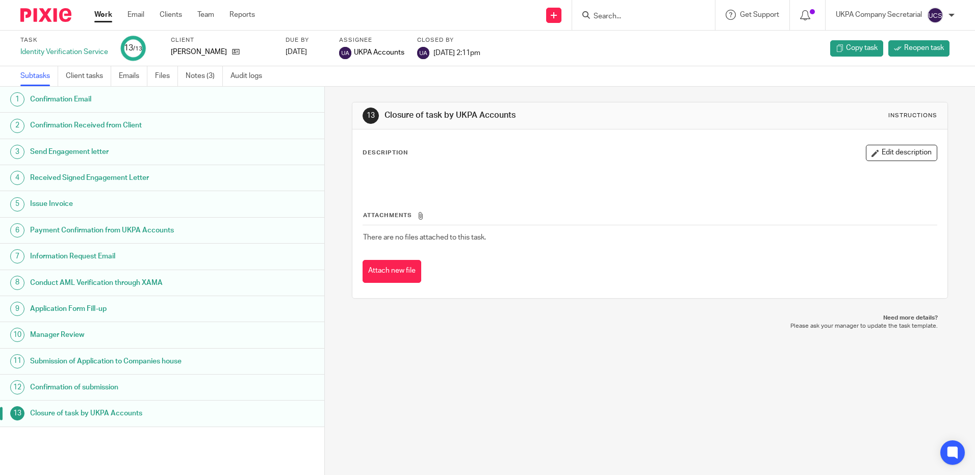
click at [200, 73] on link "Notes (3)" at bounding box center [204, 76] width 37 height 20
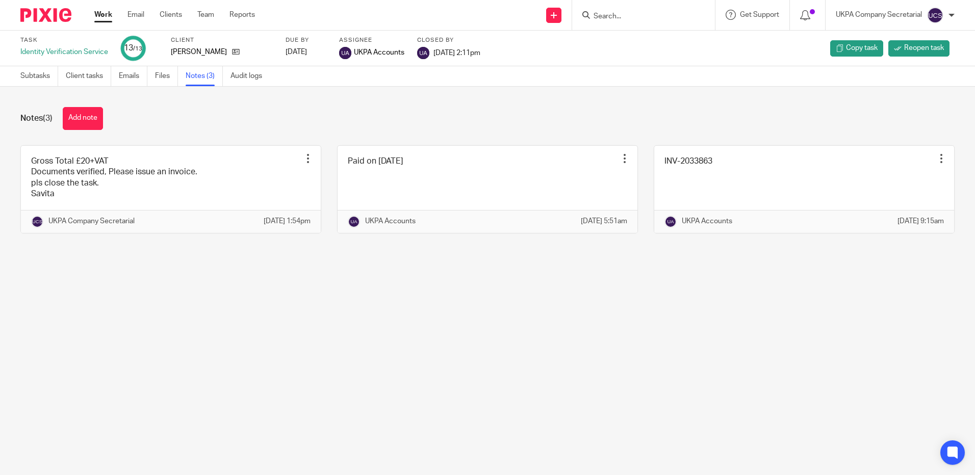
click at [613, 16] on input "Search" at bounding box center [639, 16] width 92 height 9
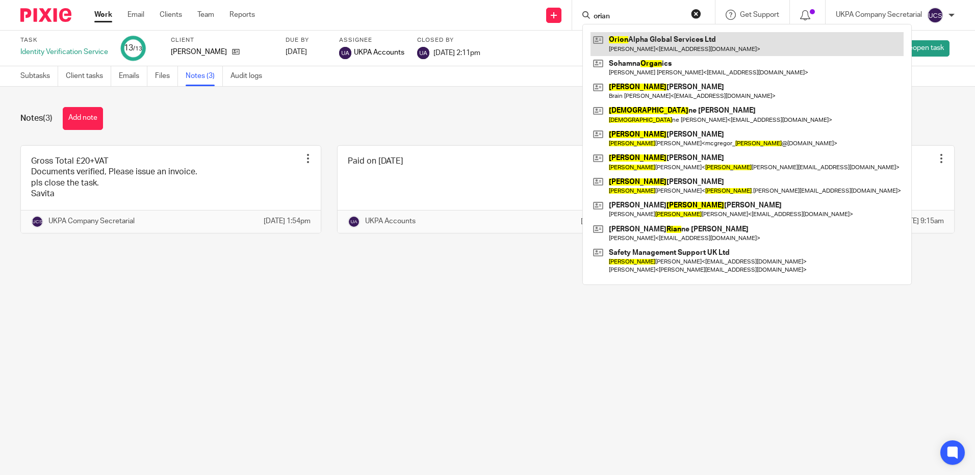
type input "orian"
click at [633, 54] on link at bounding box center [747, 43] width 313 height 23
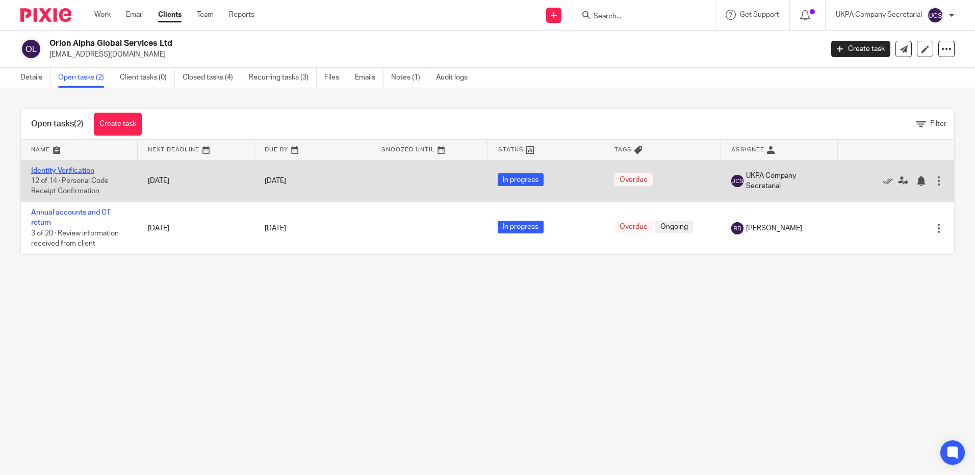
click at [71, 171] on link "Identity Verification" at bounding box center [62, 170] width 63 height 7
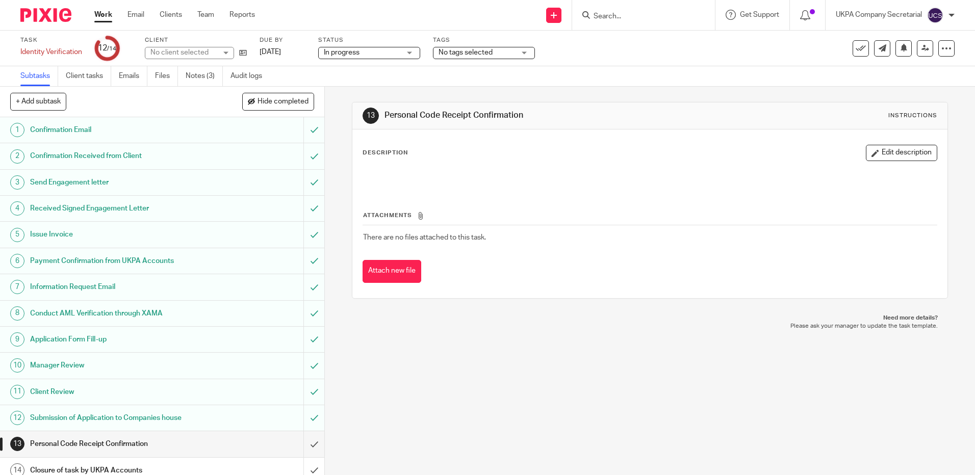
click at [352, 53] on span "In progress" at bounding box center [342, 52] width 36 height 7
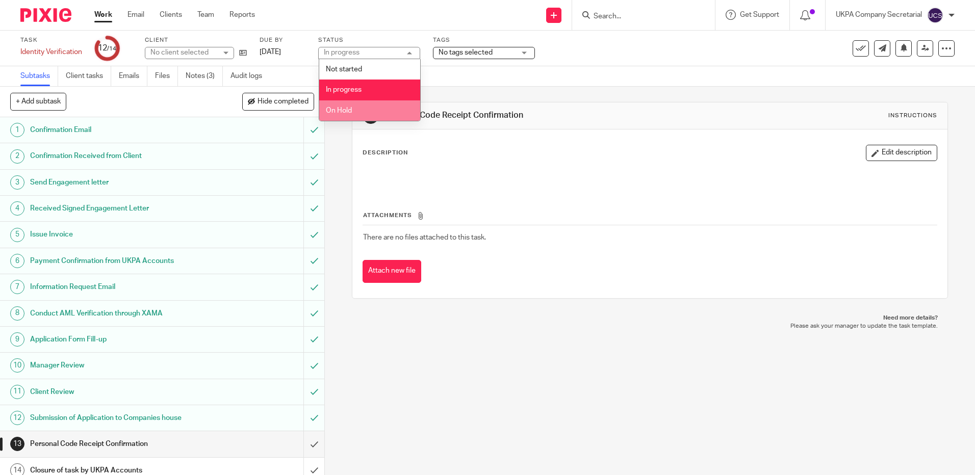
click at [364, 108] on li "On Hold" at bounding box center [369, 110] width 101 height 21
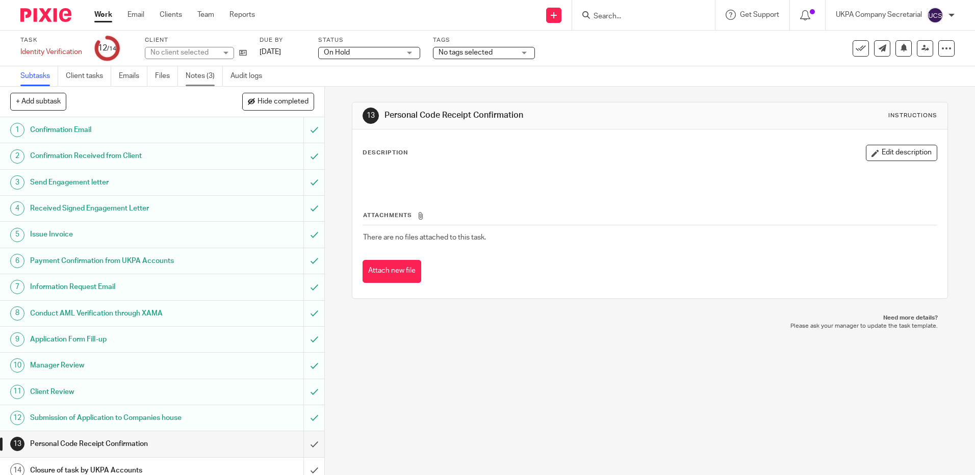
click at [200, 79] on link "Notes (3)" at bounding box center [204, 76] width 37 height 20
